Goal: Task Accomplishment & Management: Manage account settings

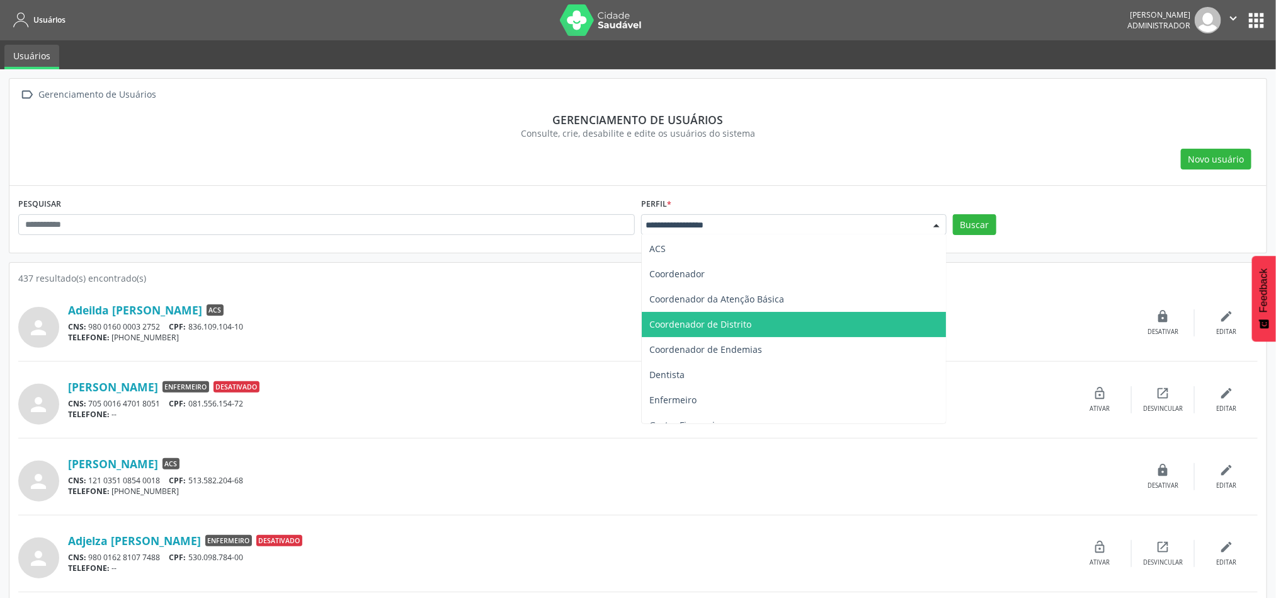
scroll to position [94, 0]
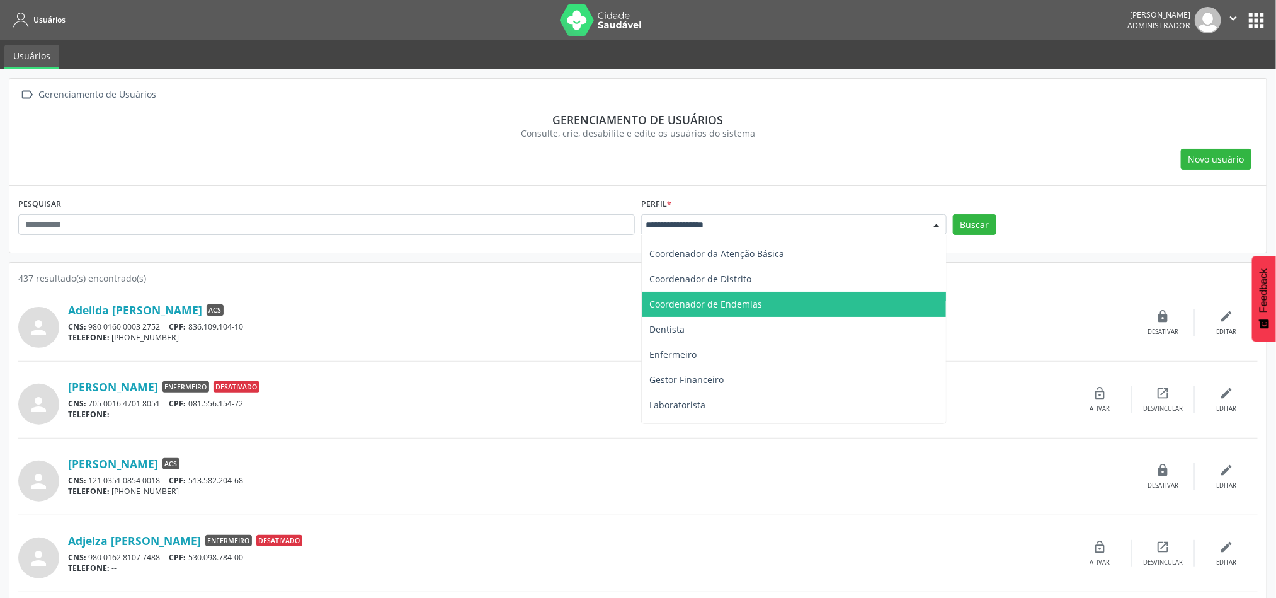
click at [758, 307] on span "Coordenador de Endemias" at bounding box center [705, 304] width 113 height 12
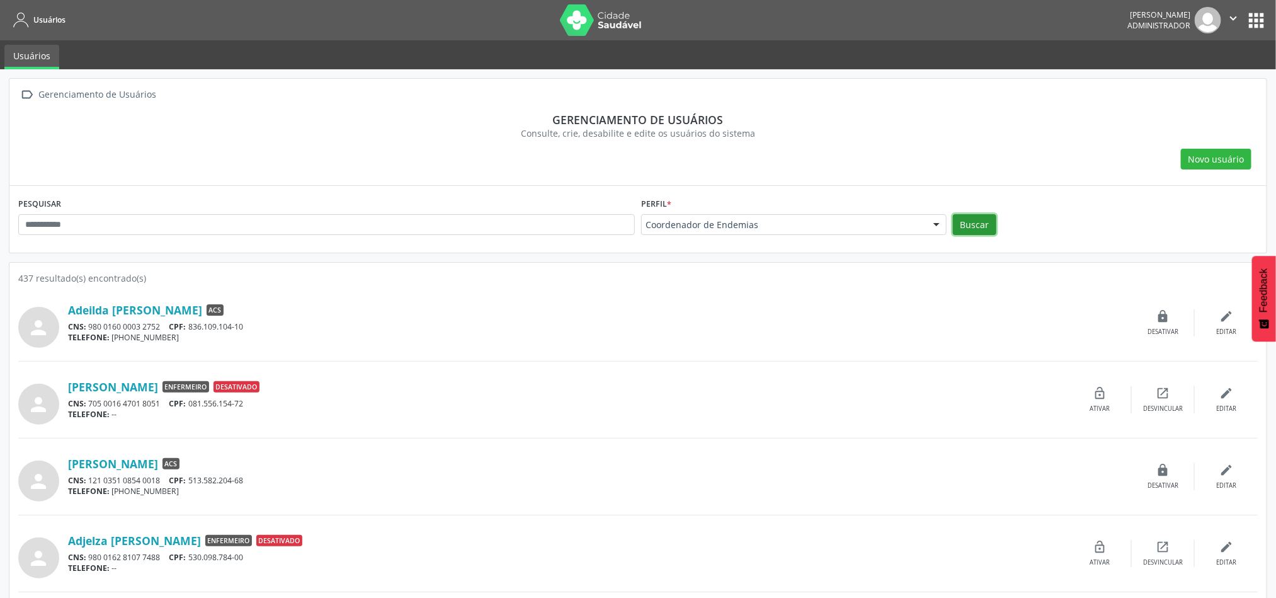
click at [984, 225] on button "Buscar" at bounding box center [974, 224] width 43 height 21
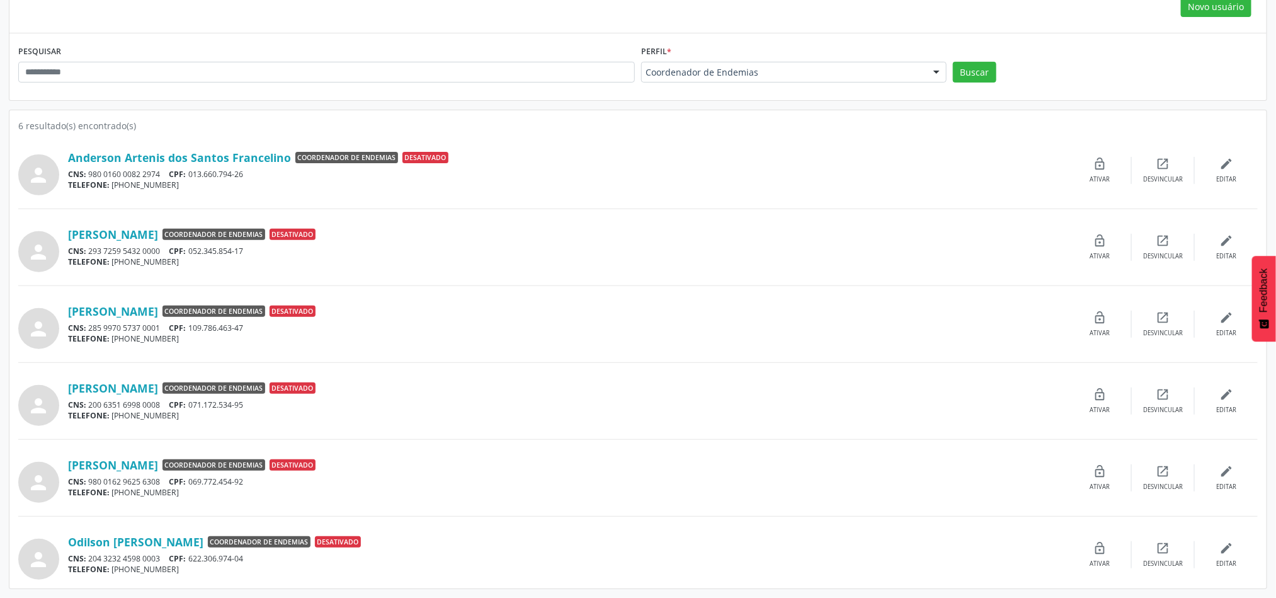
scroll to position [155, 0]
drag, startPoint x: 327, startPoint y: 55, endPoint x: 0, endPoint y: 55, distance: 327.5
click at [0, 55] on div " Gerenciamento de Usuários Gerenciamento de usuários Consulte, crie, desabilit…" at bounding box center [638, 257] width 1276 height 681
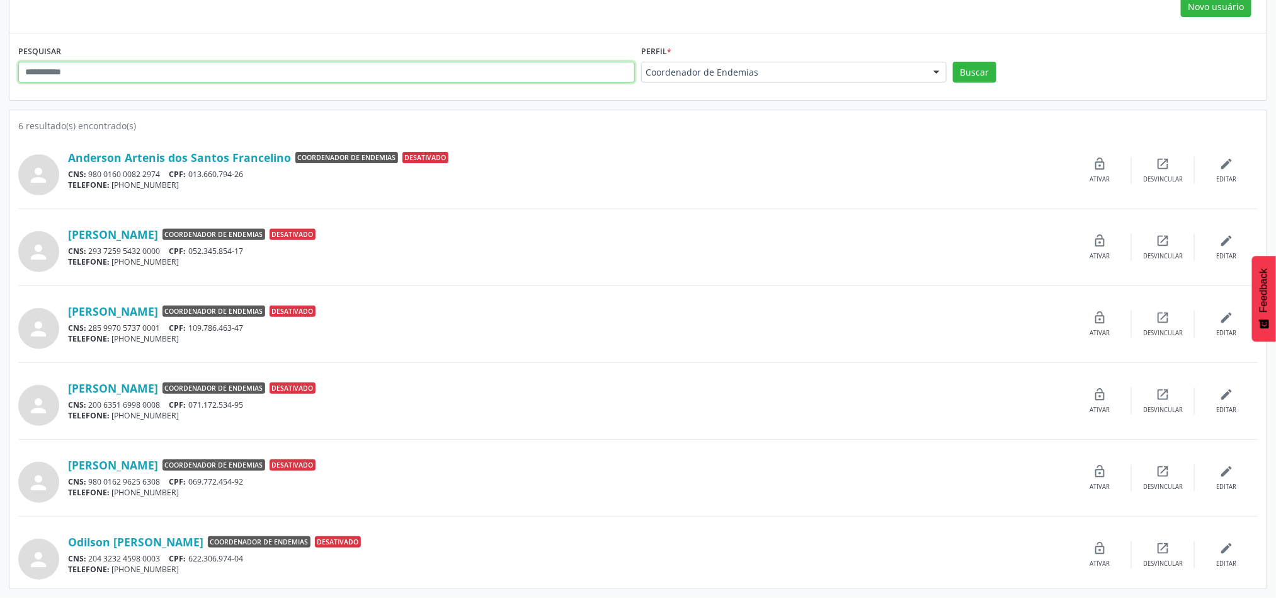
click at [156, 72] on input "text" at bounding box center [326, 72] width 617 height 21
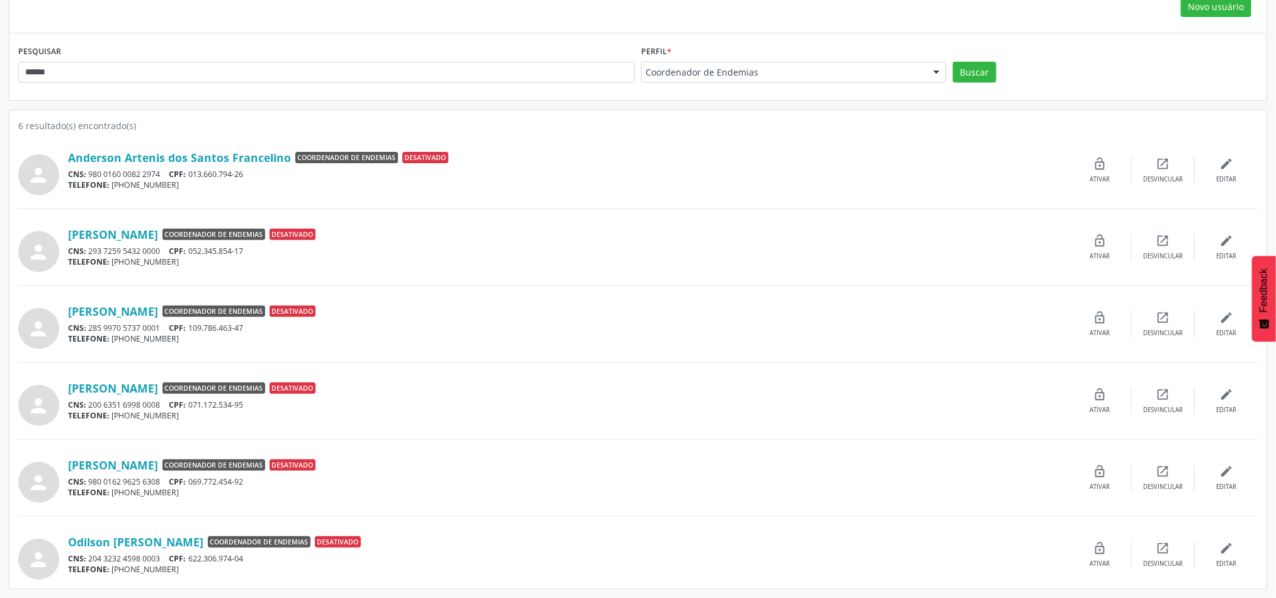
click at [748, 59] on div "Perfil * Coordenador de Endemias Todos ACE ACS Coordenador Coordenador da Atenç…" at bounding box center [793, 62] width 305 height 40
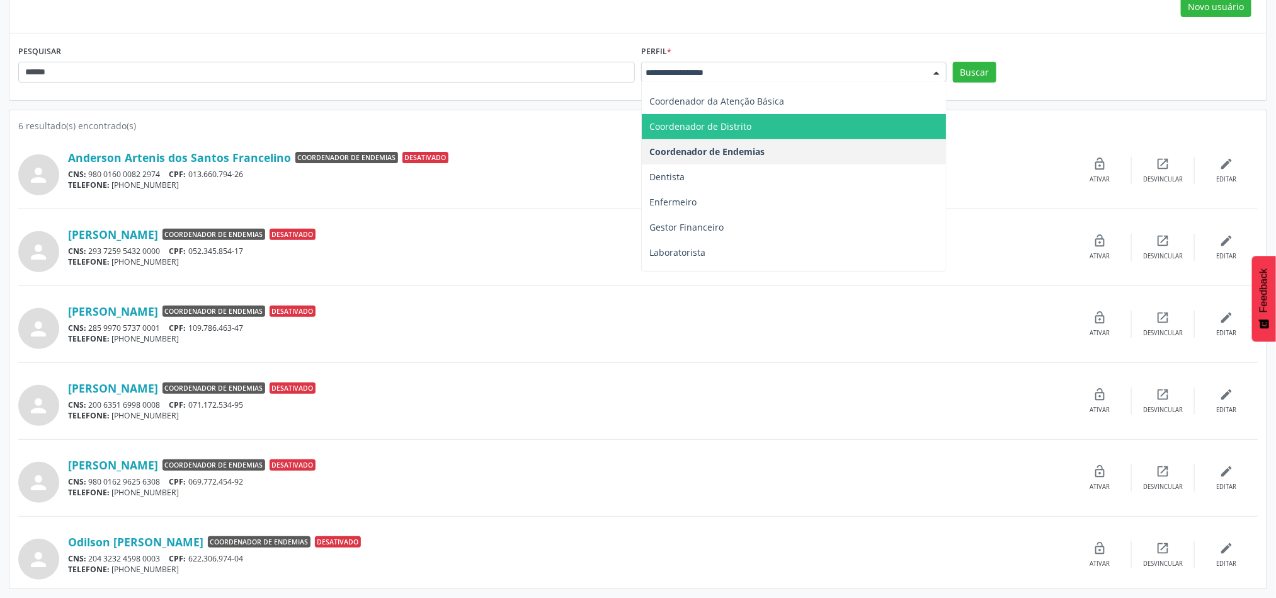
scroll to position [0, 0]
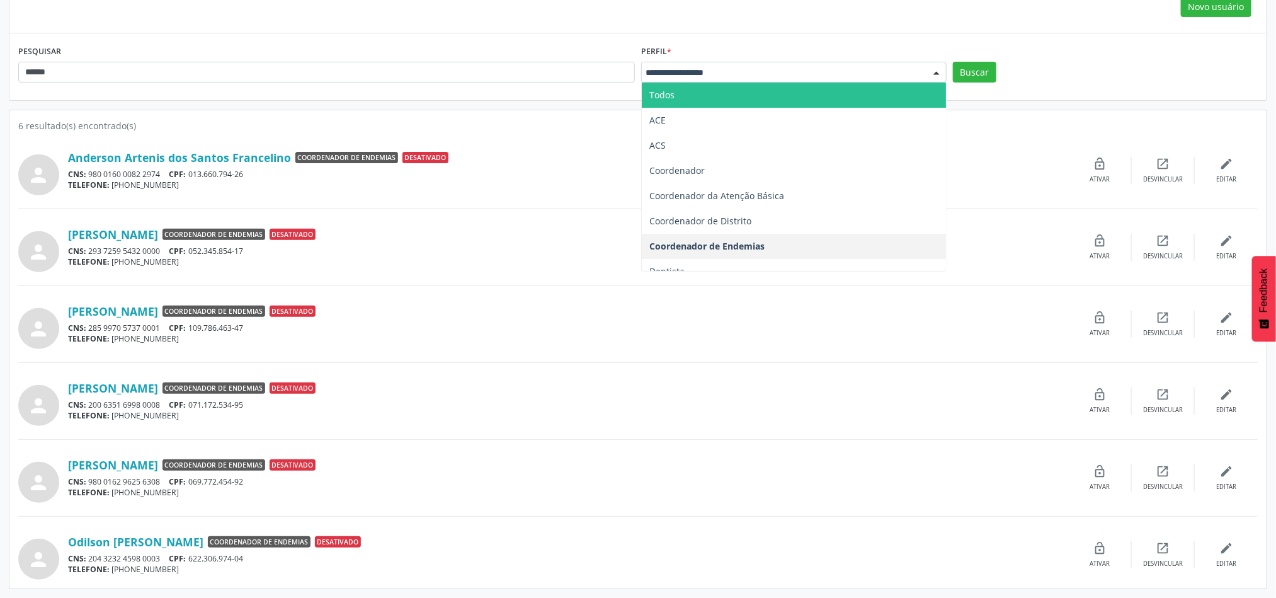
click at [752, 91] on span "Todos" at bounding box center [794, 94] width 304 height 25
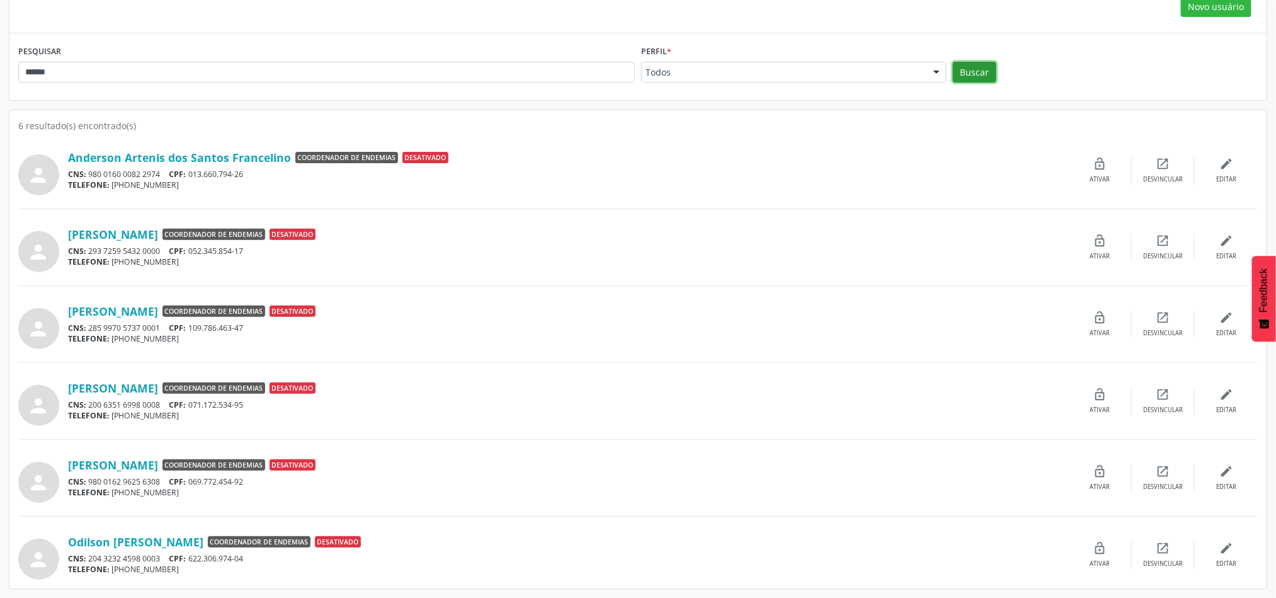
click at [979, 76] on button "Buscar" at bounding box center [974, 72] width 43 height 21
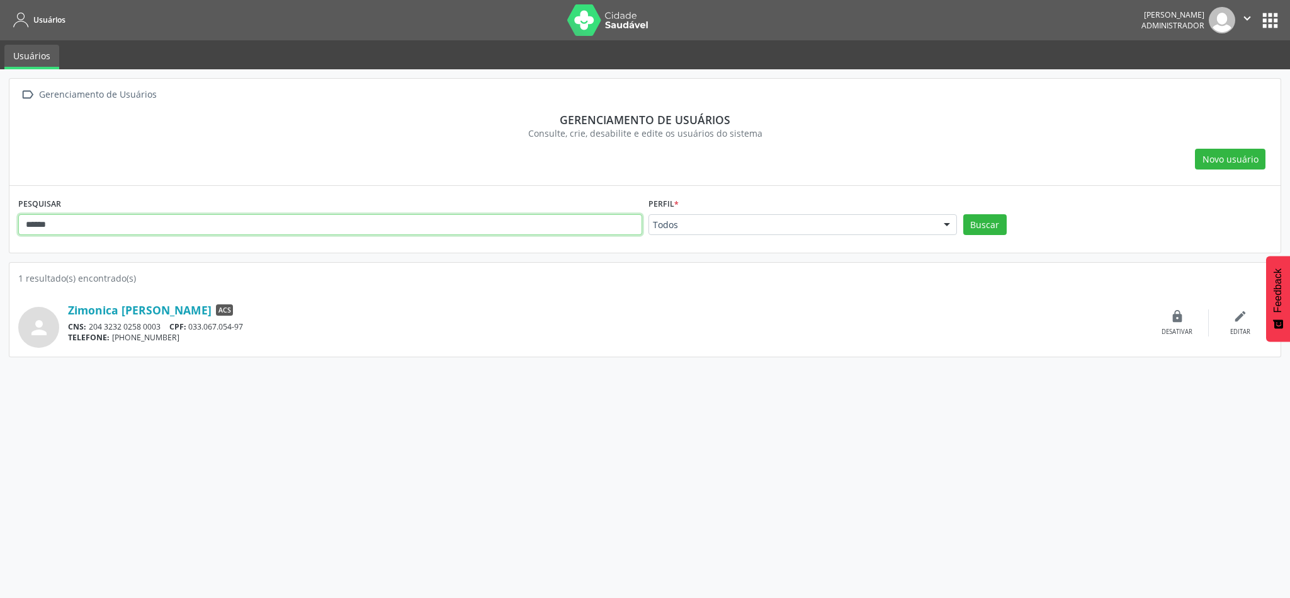
drag, startPoint x: 99, startPoint y: 227, endPoint x: 0, endPoint y: 218, distance: 99.3
click at [0, 218] on div " Gerenciamento de Usuários Gerenciamento de usuários Consulte, crie, desabilit…" at bounding box center [645, 333] width 1290 height 528
type input "********"
click at [963, 214] on button "Buscar" at bounding box center [984, 224] width 43 height 21
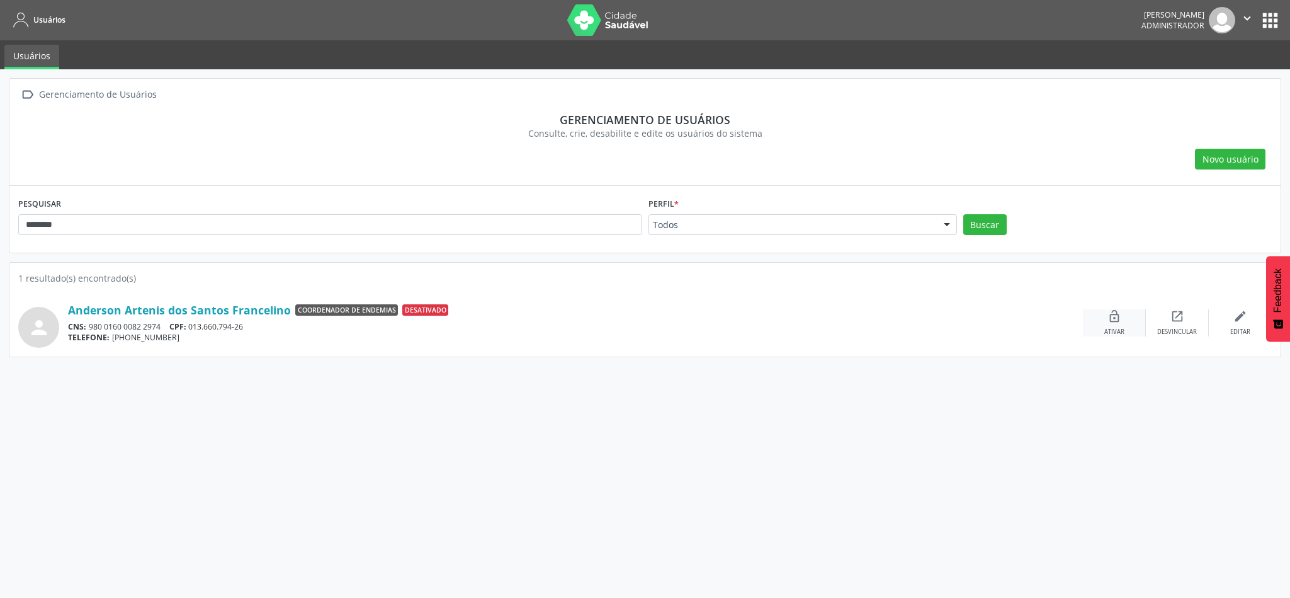
click at [1109, 317] on icon "lock_open" at bounding box center [1115, 316] width 14 height 14
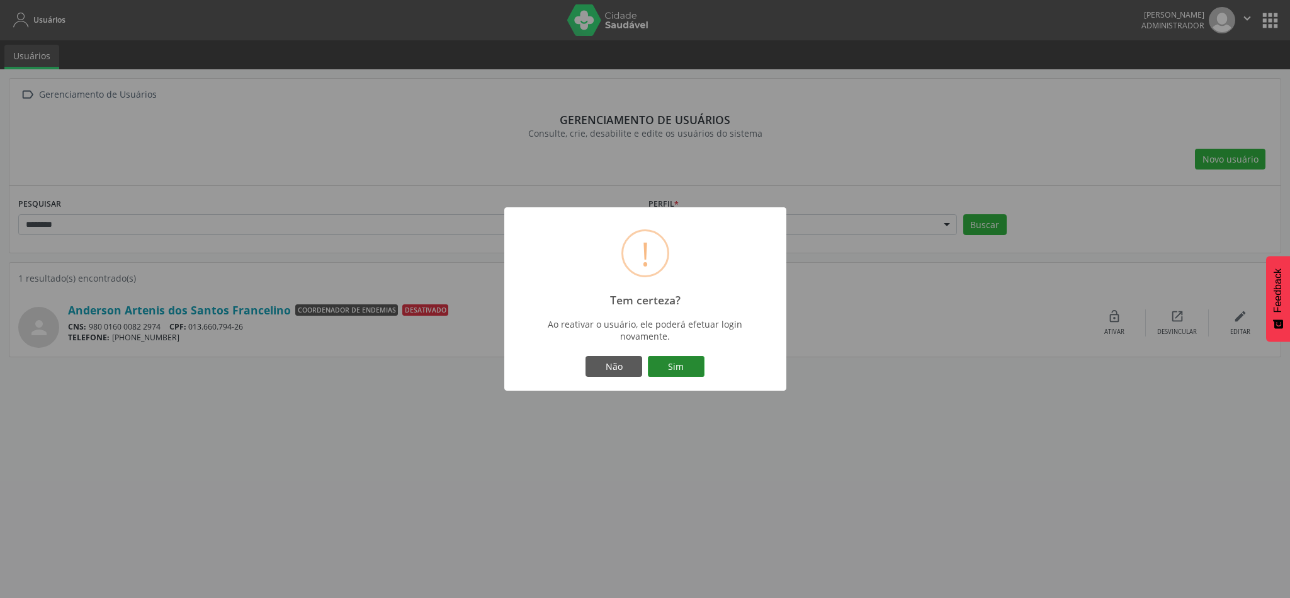
click at [675, 363] on button "Sim" at bounding box center [676, 366] width 57 height 21
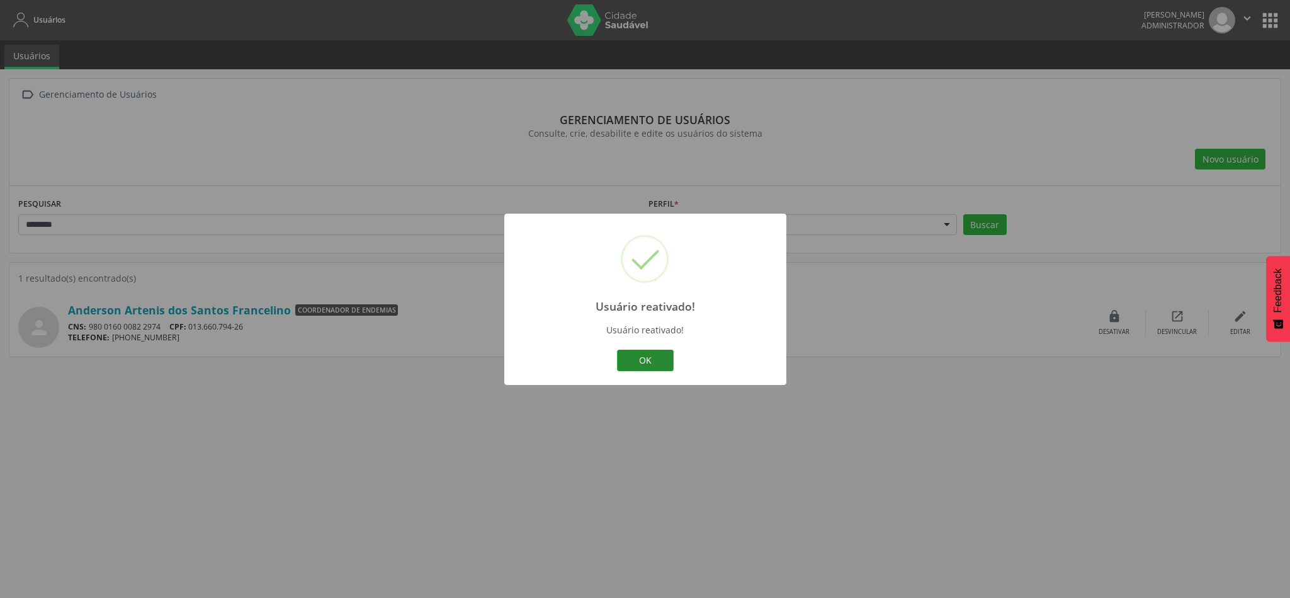
click at [635, 361] on button "OK" at bounding box center [645, 360] width 57 height 21
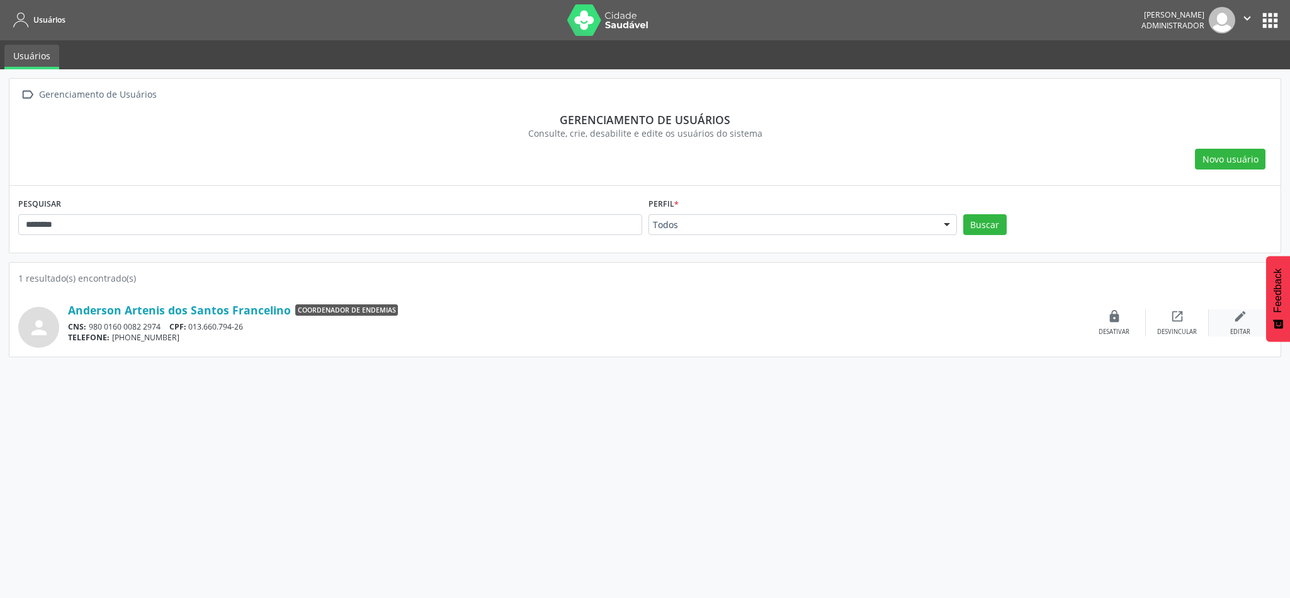
click at [1239, 318] on icon "edit" at bounding box center [1241, 316] width 14 height 14
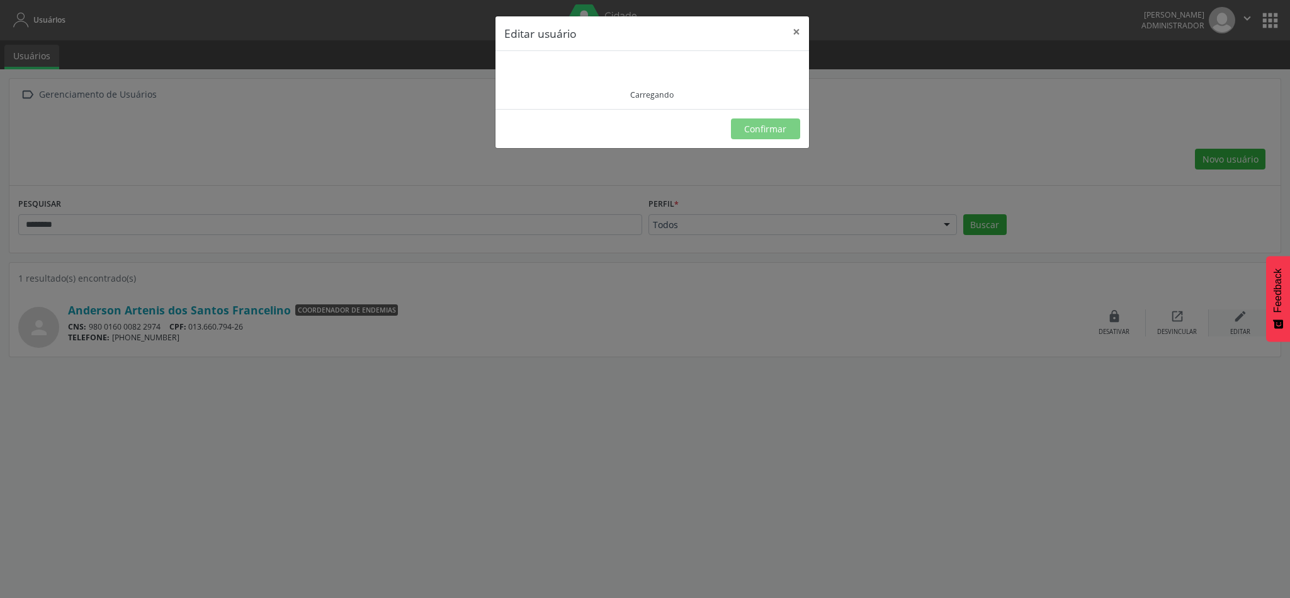
type input "**********"
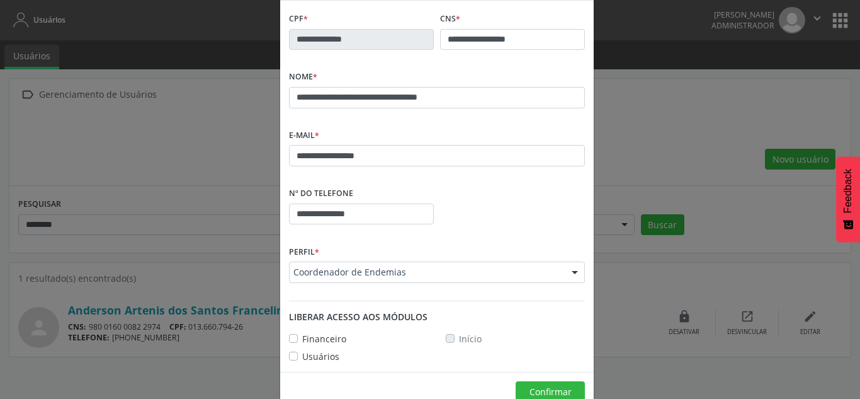
scroll to position [63, 0]
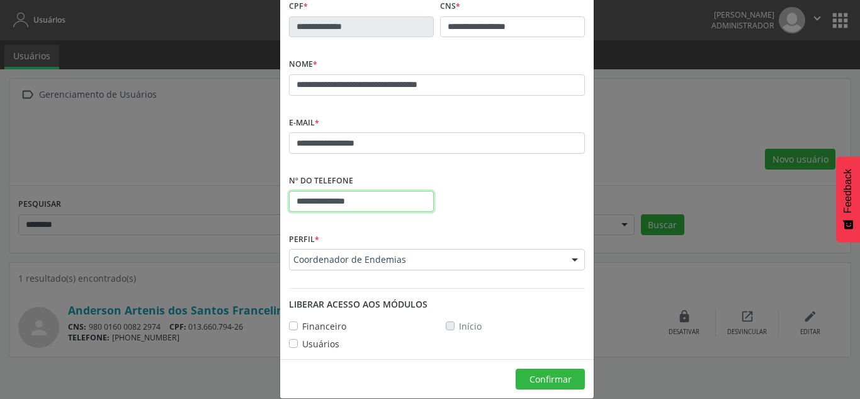
drag, startPoint x: 370, startPoint y: 200, endPoint x: 294, endPoint y: 197, distance: 76.2
click at [289, 197] on input "**********" at bounding box center [361, 201] width 145 height 21
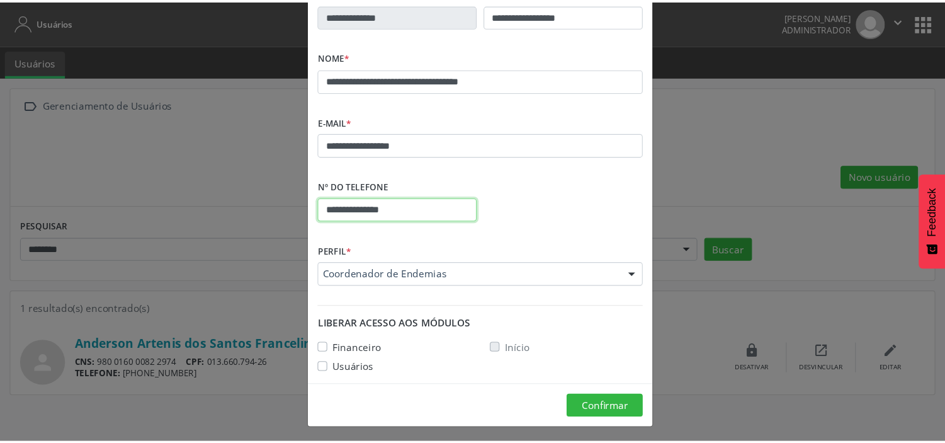
scroll to position [79, 0]
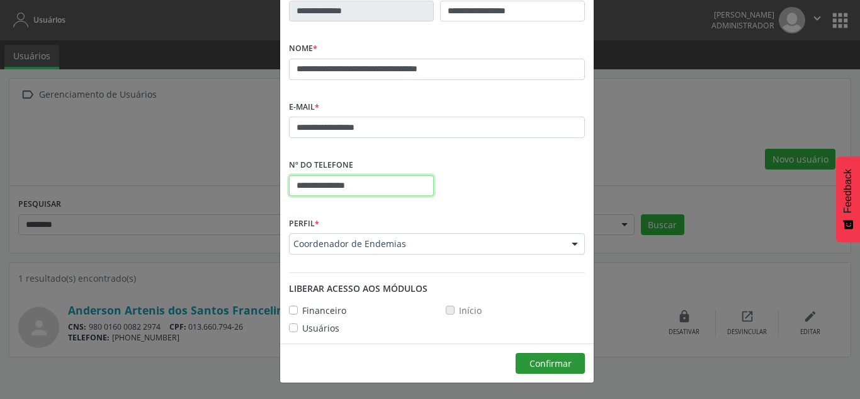
type input "**********"
click at [543, 361] on span "Confirmar" at bounding box center [551, 363] width 42 height 12
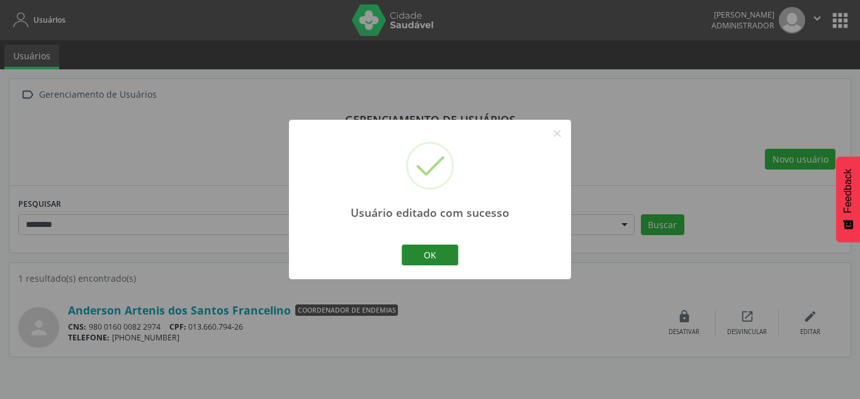
click at [426, 263] on button "OK" at bounding box center [430, 254] width 57 height 21
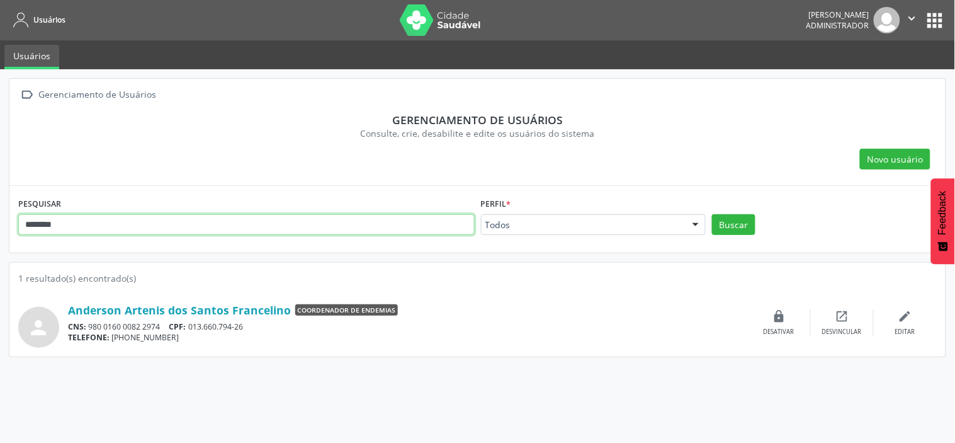
drag, startPoint x: 222, startPoint y: 230, endPoint x: 0, endPoint y: 229, distance: 222.3
click at [0, 229] on div " Gerenciamento de Usuários Gerenciamento de usuários Consulte, crie, desabilit…" at bounding box center [477, 255] width 955 height 373
click at [712, 214] on button "Buscar" at bounding box center [733, 224] width 43 height 21
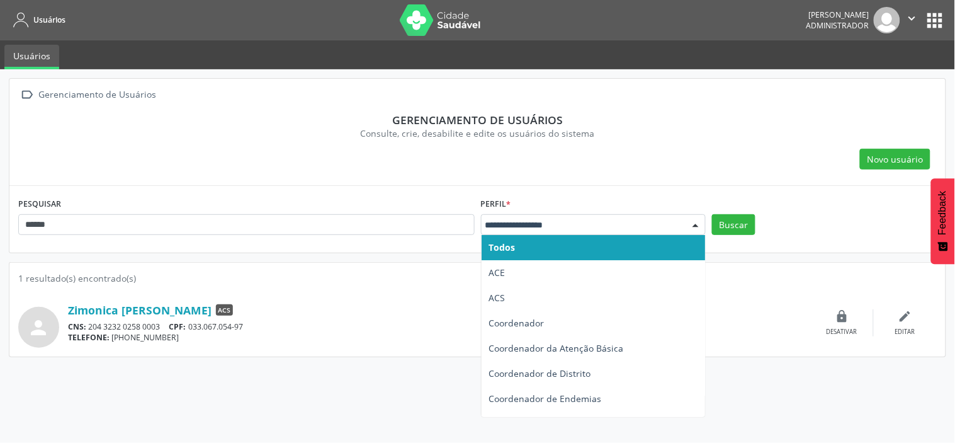
click at [559, 214] on div at bounding box center [593, 224] width 225 height 21
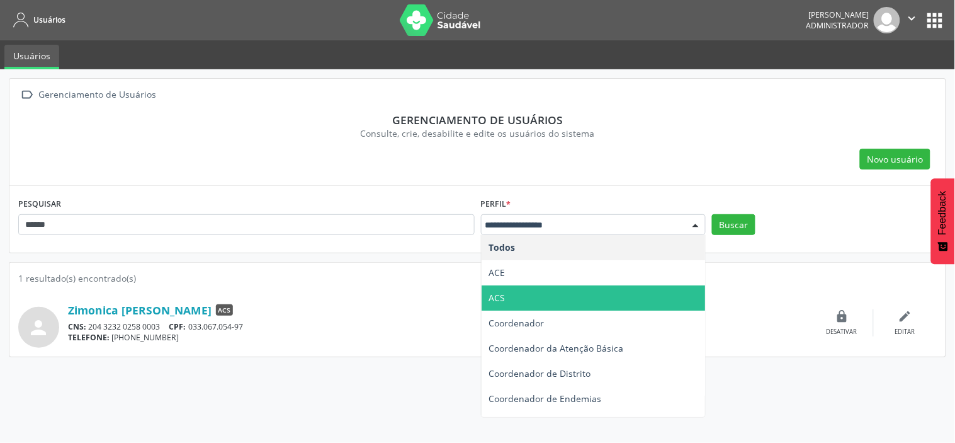
click at [510, 297] on span "ACS" at bounding box center [594, 297] width 224 height 25
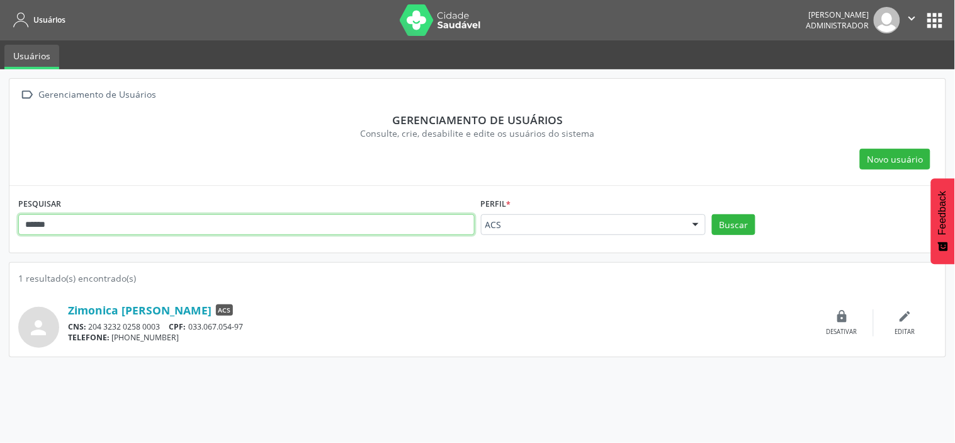
click at [278, 231] on input "******" at bounding box center [246, 224] width 457 height 21
type input "*"
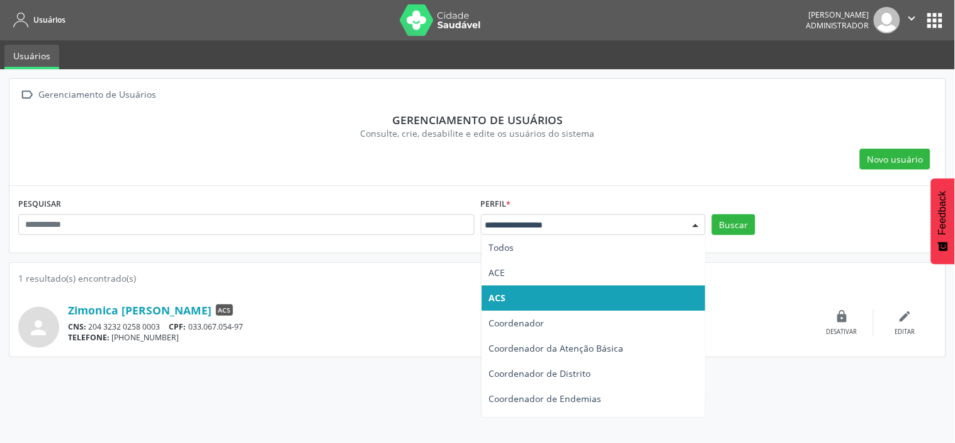
click at [540, 230] on div at bounding box center [593, 224] width 225 height 21
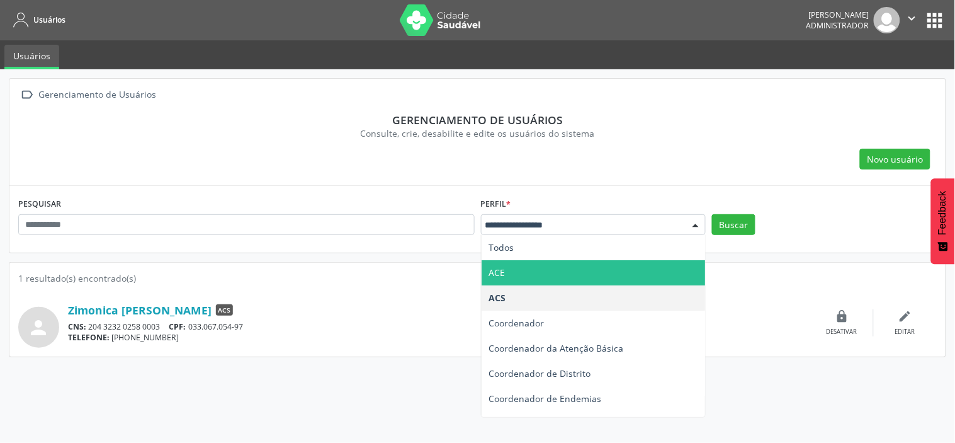
click at [518, 265] on span "ACE" at bounding box center [594, 272] width 224 height 25
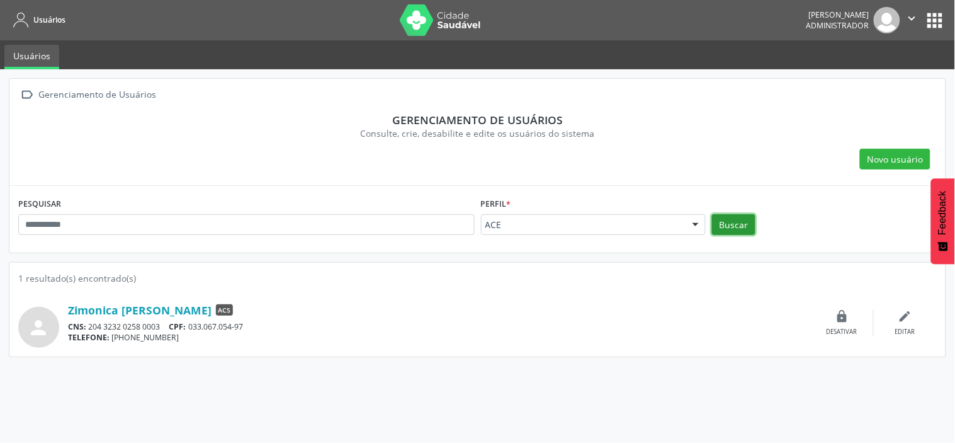
click at [727, 222] on button "Buscar" at bounding box center [733, 224] width 43 height 21
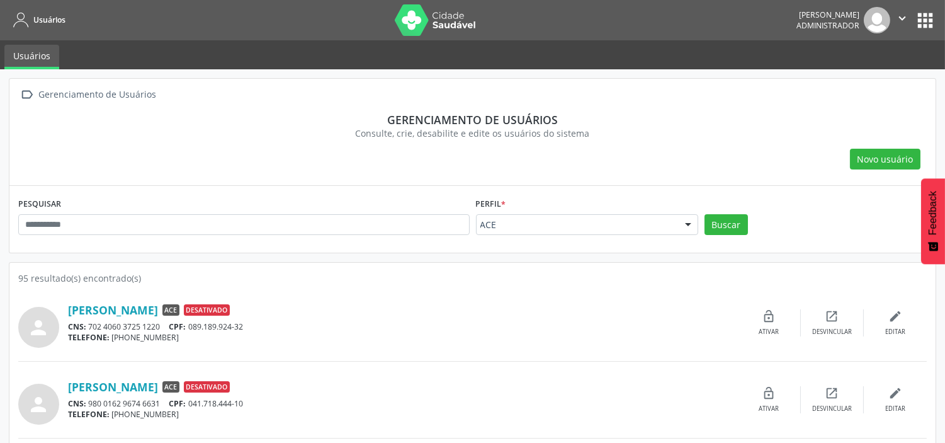
click at [390, 164] on div "Novo usuário" at bounding box center [472, 159] width 909 height 21
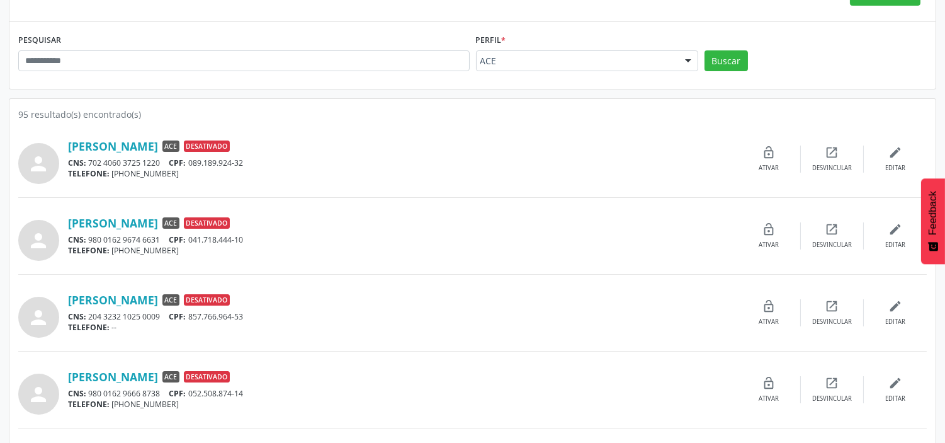
scroll to position [140, 0]
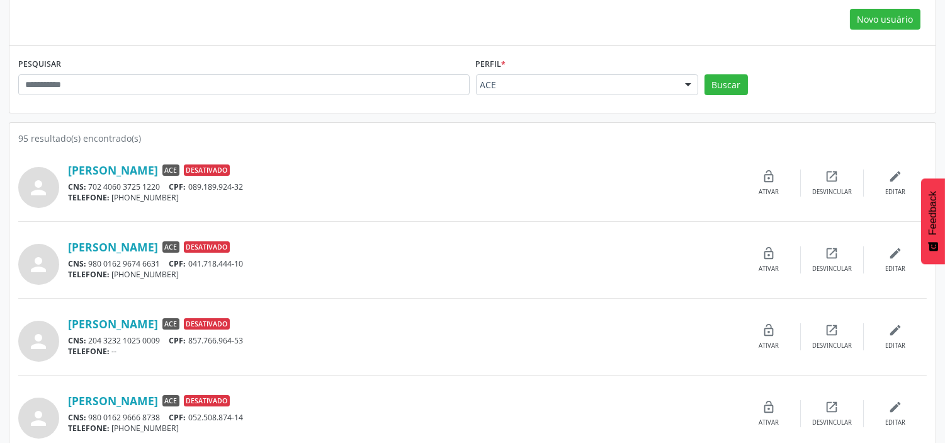
drag, startPoint x: 0, startPoint y: 94, endPoint x: 52, endPoint y: 77, distance: 55.0
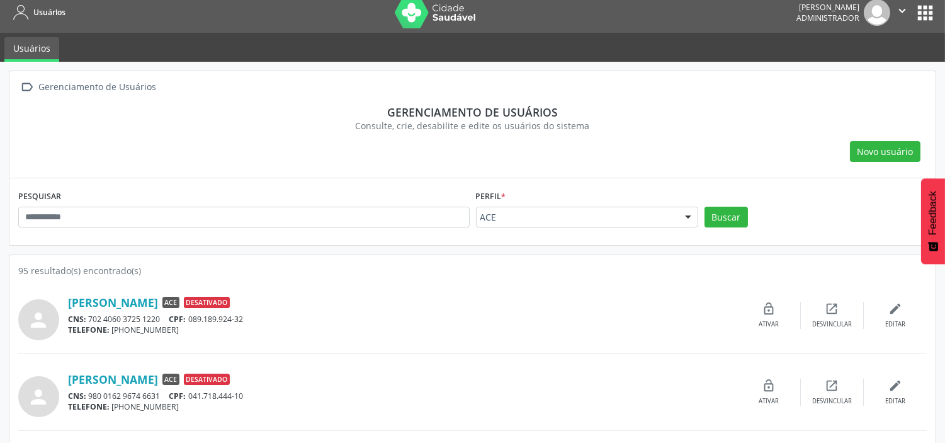
scroll to position [0, 0]
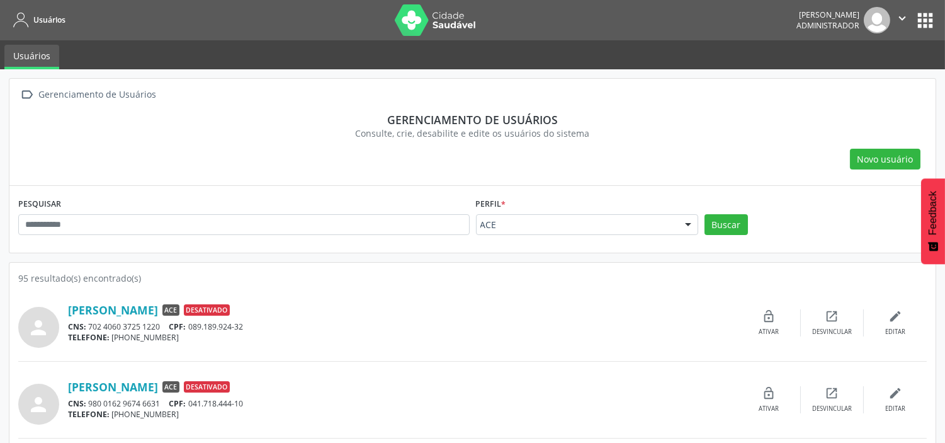
click at [281, 88] on div " Gerenciamento de Usuários" at bounding box center [472, 95] width 909 height 18
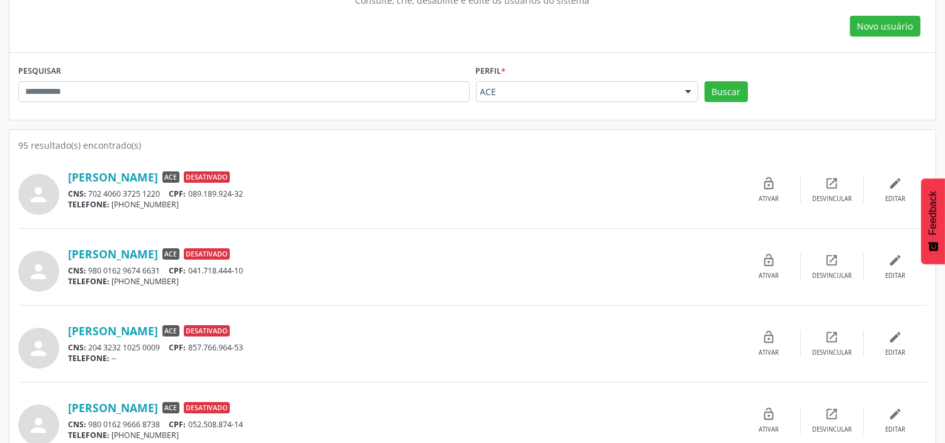
scroll to position [140, 0]
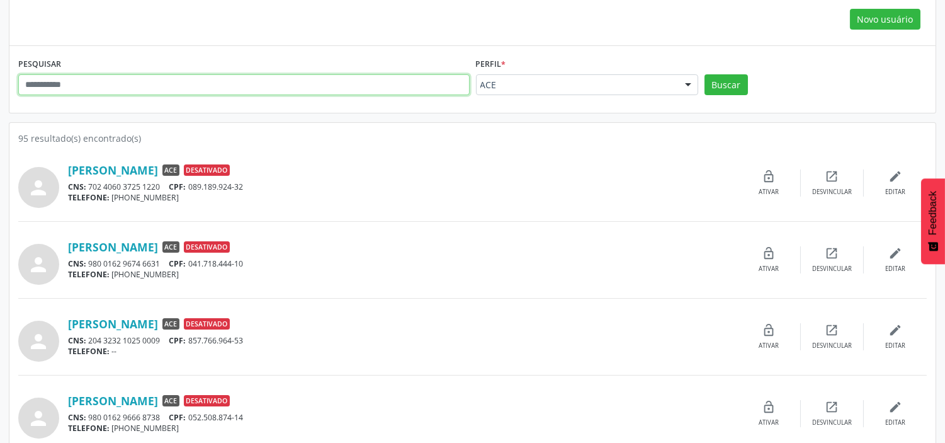
click at [183, 86] on input "text" at bounding box center [244, 84] width 452 height 21
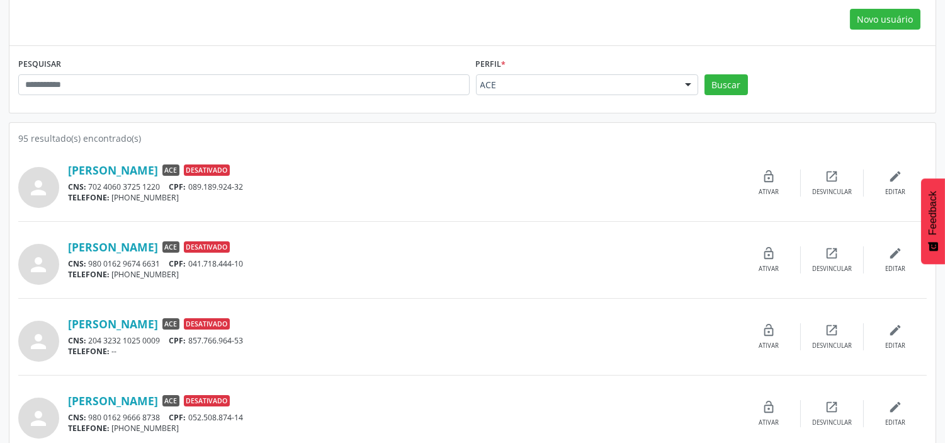
click at [206, 52] on div "PESQUISAR Perfil * ACE Todos ACE ACS Coordenador Coordenador da Atenção Básica …" at bounding box center [472, 79] width 926 height 67
drag, startPoint x: 10, startPoint y: 134, endPoint x: 67, endPoint y: 132, distance: 57.3
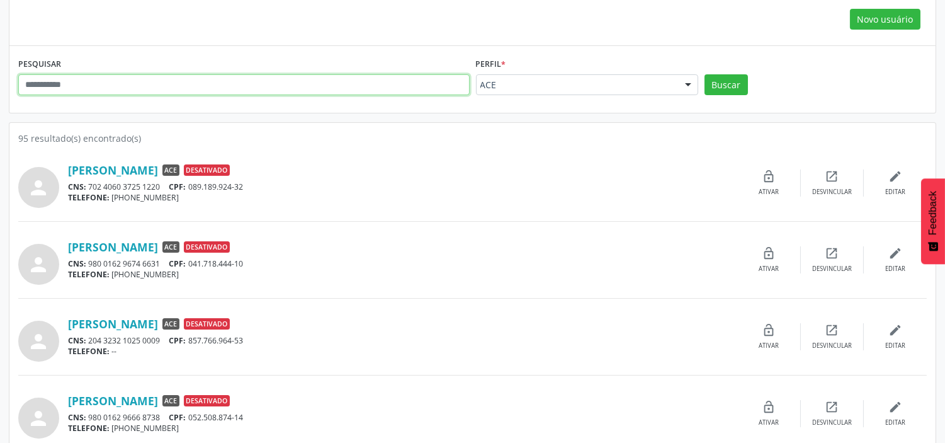
click at [126, 82] on input "text" at bounding box center [244, 84] width 452 height 21
click at [705, 74] on button "Buscar" at bounding box center [726, 84] width 43 height 21
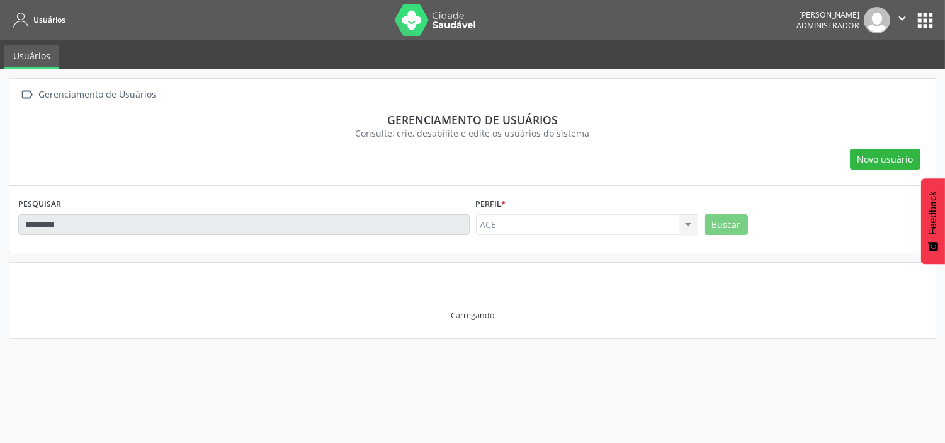
scroll to position [0, 0]
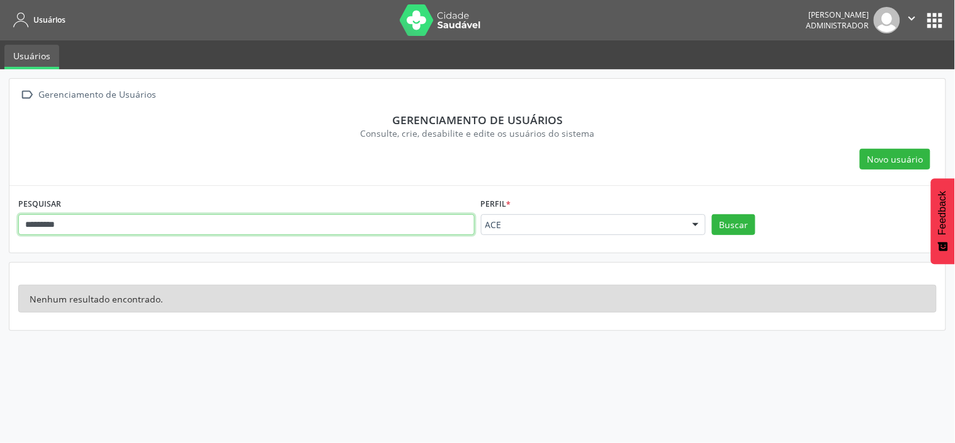
click at [76, 218] on input "*********" at bounding box center [246, 224] width 457 height 21
click at [712, 214] on button "Buscar" at bounding box center [733, 224] width 43 height 21
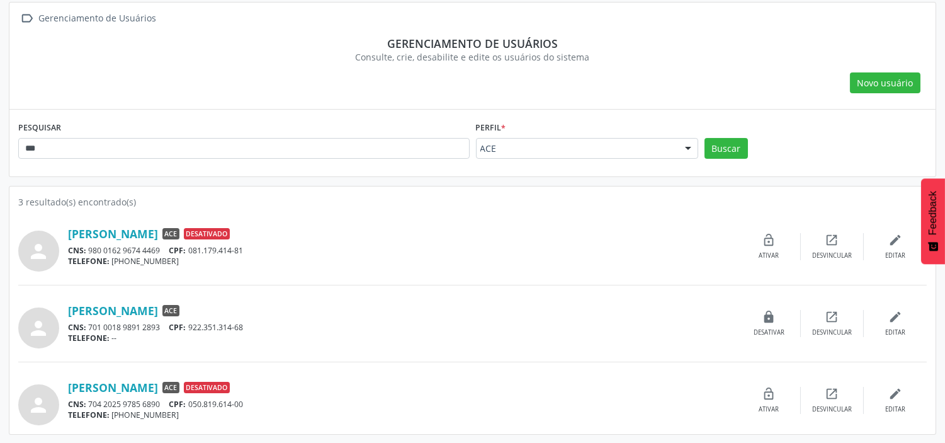
scroll to position [77, 0]
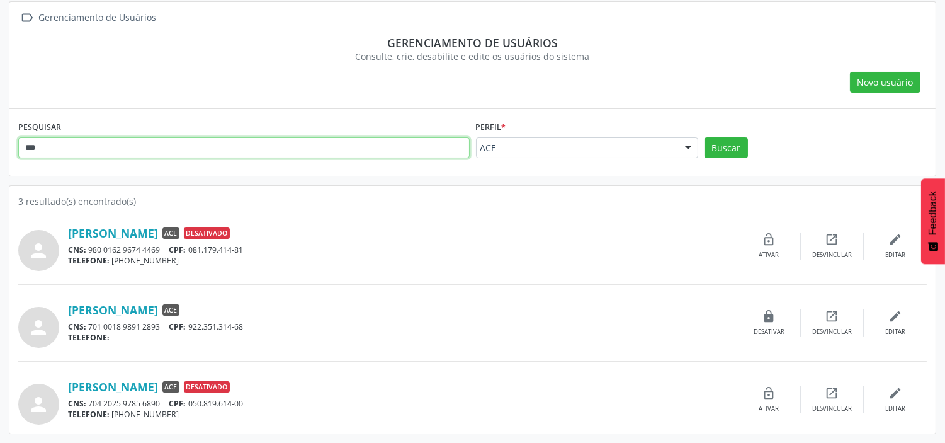
drag, startPoint x: 141, startPoint y: 144, endPoint x: 0, endPoint y: 140, distance: 141.1
click at [0, 140] on div " Gerenciamento de Usuários Gerenciamento de usuários Consulte, crie, desabilit…" at bounding box center [472, 217] width 945 height 450
type input "*"
click at [705, 137] on button "Buscar" at bounding box center [726, 147] width 43 height 21
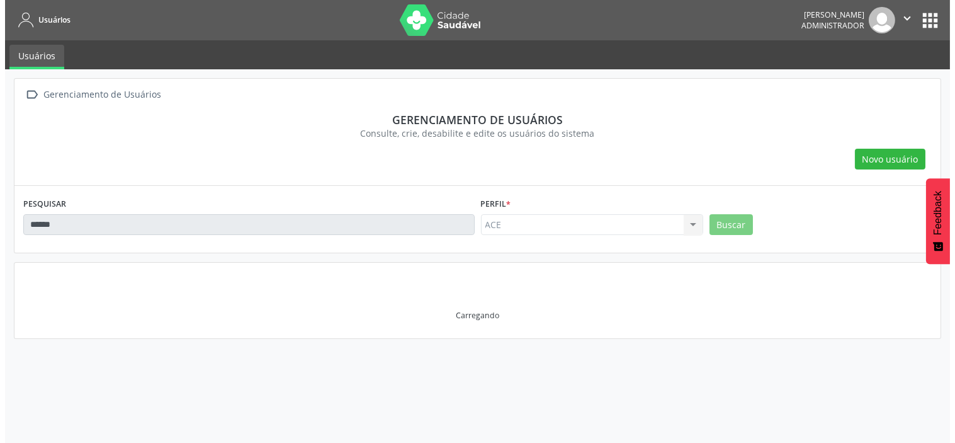
scroll to position [0, 0]
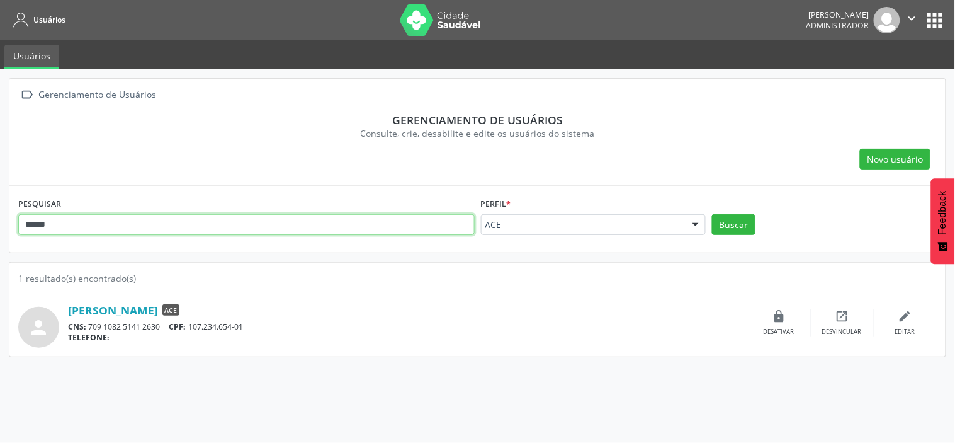
drag, startPoint x: 74, startPoint y: 225, endPoint x: 0, endPoint y: 224, distance: 73.7
click at [0, 224] on div " Gerenciamento de Usuários Gerenciamento de usuários Consulte, crie, desabilit…" at bounding box center [477, 255] width 955 height 373
click at [712, 214] on button "Buscar" at bounding box center [733, 224] width 43 height 21
click at [28, 222] on input "*****" at bounding box center [246, 224] width 457 height 21
click at [712, 214] on button "Buscar" at bounding box center [733, 224] width 43 height 21
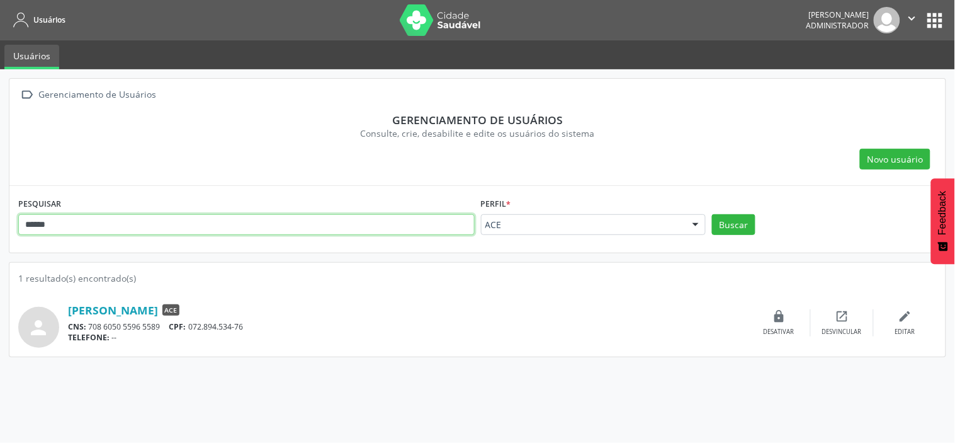
drag, startPoint x: 85, startPoint y: 223, endPoint x: 0, endPoint y: 220, distance: 85.1
click at [0, 220] on div " Gerenciamento de Usuários Gerenciamento de usuários Consulte, crie, desabilit…" at bounding box center [477, 255] width 955 height 373
click at [712, 214] on button "Buscar" at bounding box center [733, 224] width 43 height 21
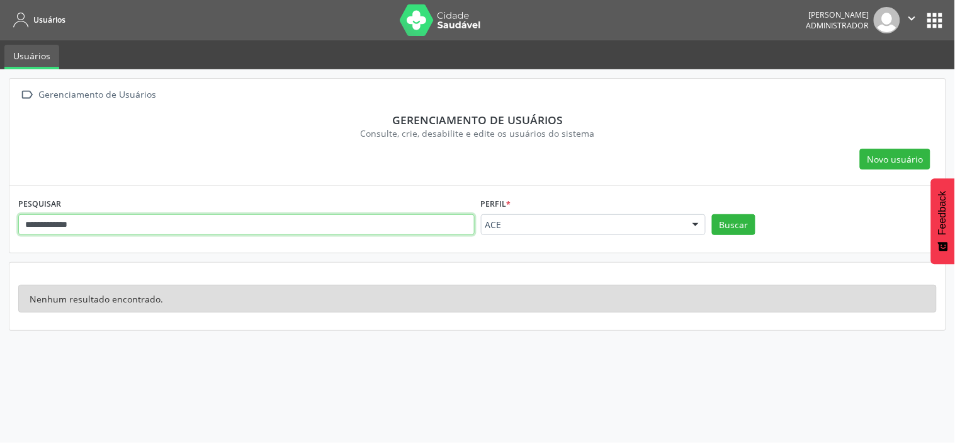
click at [40, 225] on input "**********" at bounding box center [246, 224] width 457 height 21
click at [712, 214] on button "Buscar" at bounding box center [733, 224] width 43 height 21
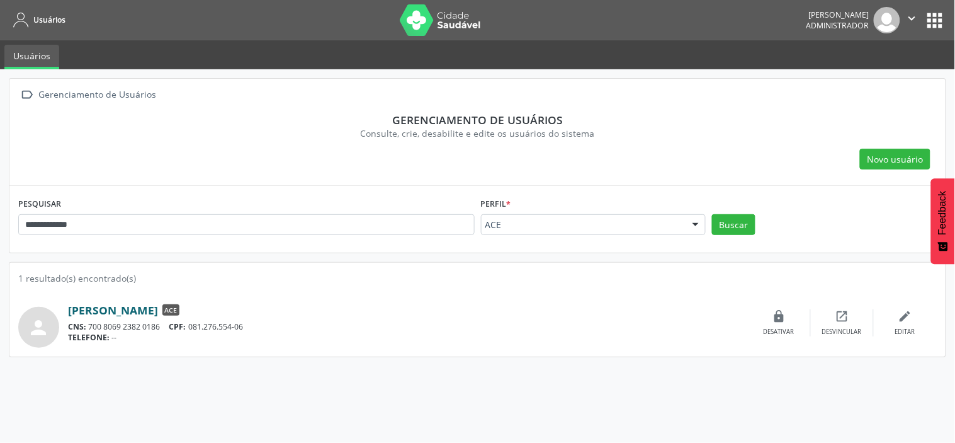
click at [108, 311] on link "[PERSON_NAME]" at bounding box center [113, 310] width 90 height 14
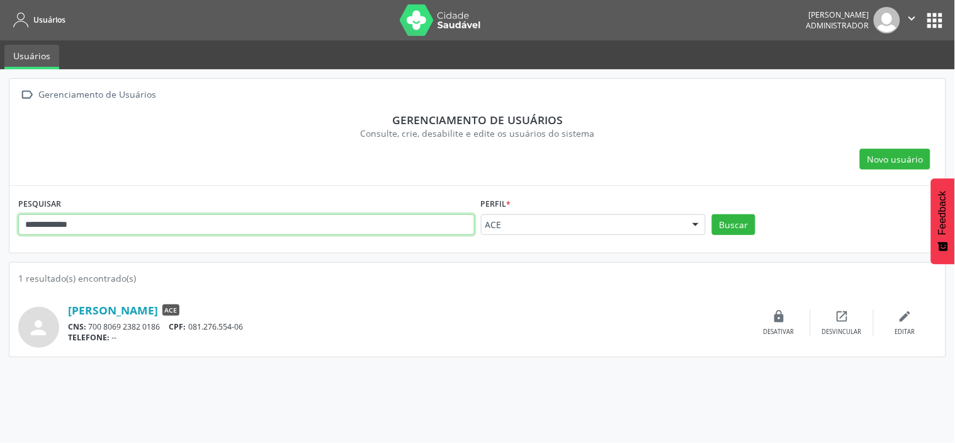
drag, startPoint x: 110, startPoint y: 219, endPoint x: 0, endPoint y: 219, distance: 110.2
click at [0, 219] on div "**********" at bounding box center [477, 255] width 955 height 373
type input "**********"
click at [712, 214] on button "Buscar" at bounding box center [733, 224] width 43 height 21
drag, startPoint x: 79, startPoint y: 222, endPoint x: 0, endPoint y: 219, distance: 78.8
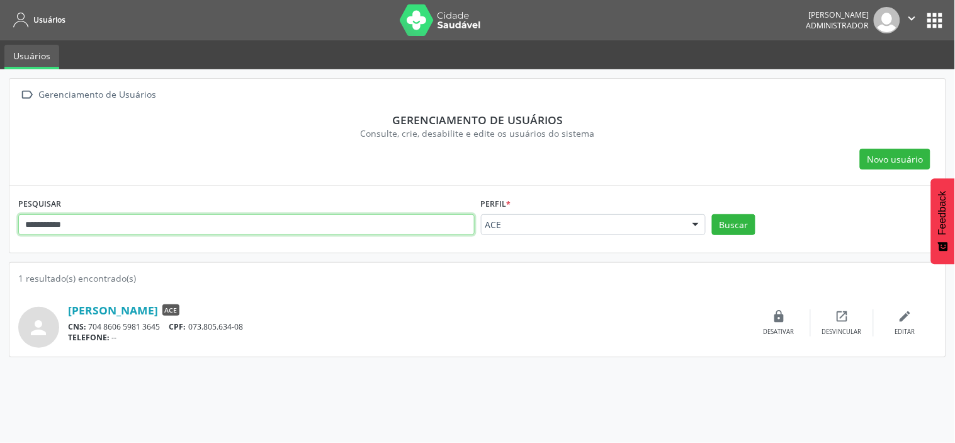
click at [0, 219] on div "**********" at bounding box center [477, 255] width 955 height 373
